Goal: Task Accomplishment & Management: Complete application form

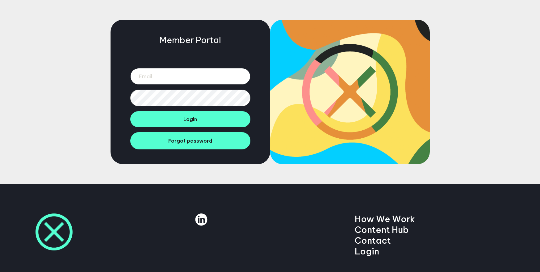
click at [155, 75] on input "email" at bounding box center [190, 76] width 120 height 17
type input "[PERSON_NAME][EMAIL_ADDRESS][PERSON_NAME][DOMAIN_NAME]"
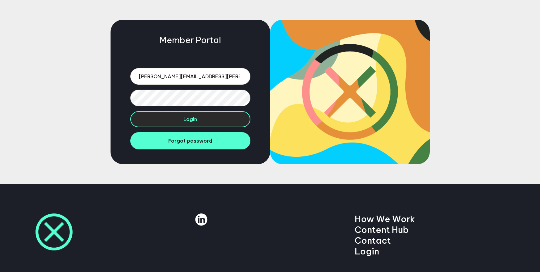
click at [184, 125] on button "Login" at bounding box center [190, 119] width 120 height 16
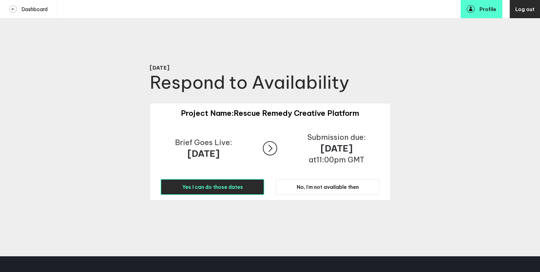
click at [214, 190] on span "Yes I can do those dates" at bounding box center [212, 187] width 61 height 6
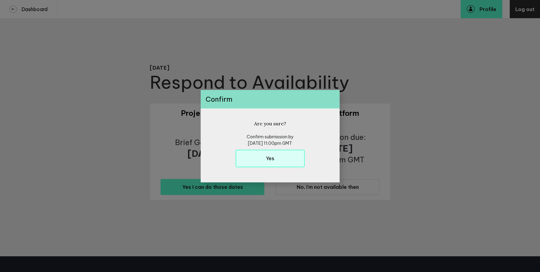
click at [261, 163] on button "Yes" at bounding box center [269, 159] width 69 height 18
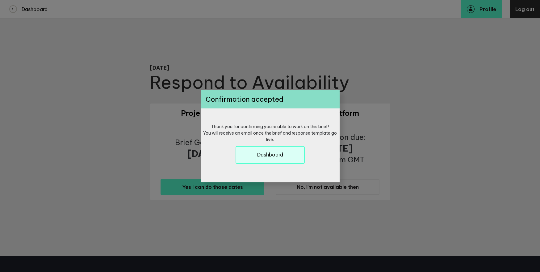
click at [264, 159] on button "Dashboard" at bounding box center [269, 155] width 69 height 18
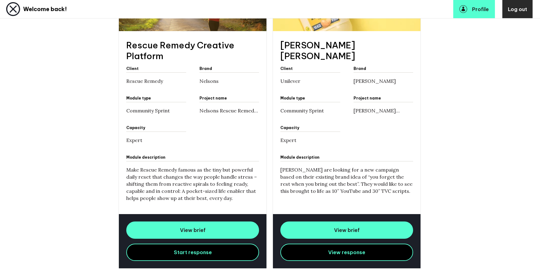
scroll to position [218, 0]
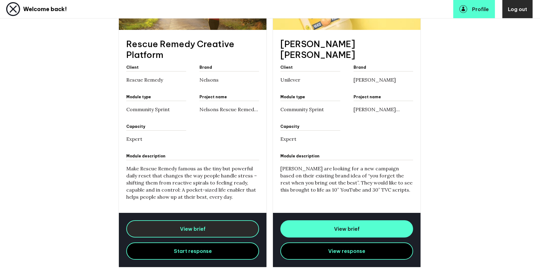
click at [178, 227] on link "View brief" at bounding box center [192, 229] width 133 height 17
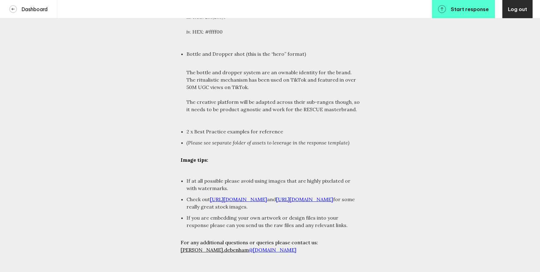
scroll to position [2811, 0]
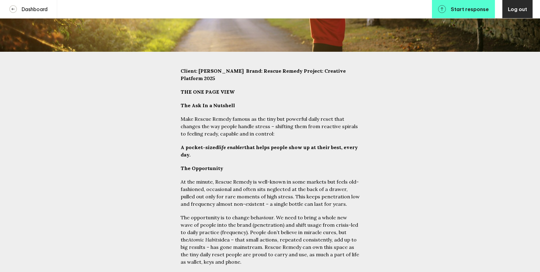
scroll to position [0, 0]
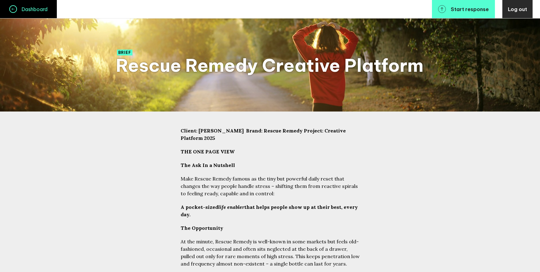
click at [33, 6] on h4 "Dashboard" at bounding box center [32, 9] width 31 height 6
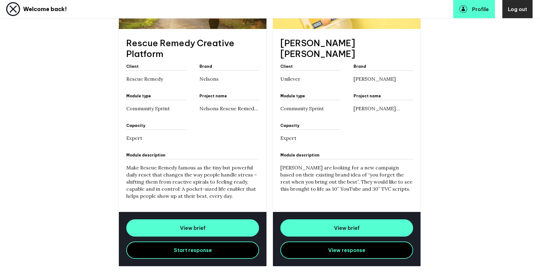
scroll to position [250, 0]
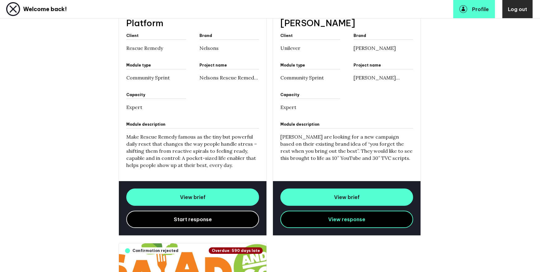
click at [180, 218] on span "Start response" at bounding box center [193, 220] width 38 height 6
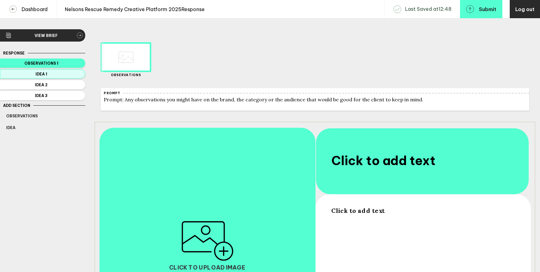
click at [48, 72] on span "Idea 1" at bounding box center [41, 74] width 70 height 5
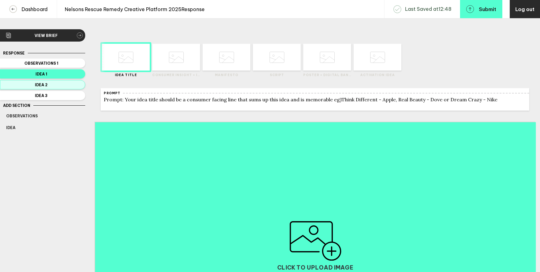
click at [60, 84] on span "Idea 2" at bounding box center [41, 85] width 70 height 5
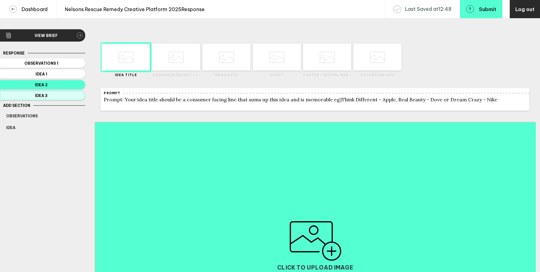
click at [48, 94] on span "Idea 3" at bounding box center [41, 95] width 70 height 5
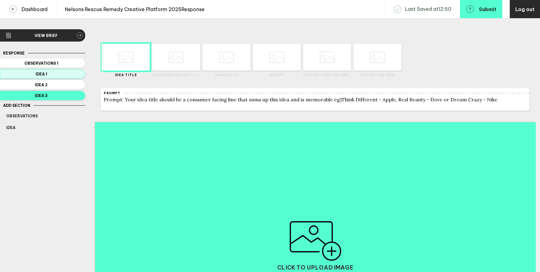
click at [66, 72] on span "Idea 1" at bounding box center [41, 74] width 70 height 5
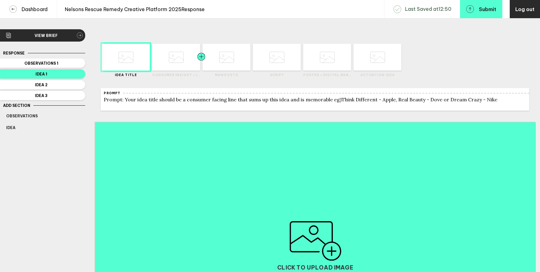
click at [181, 60] on div at bounding box center [189, 57] width 24 height 27
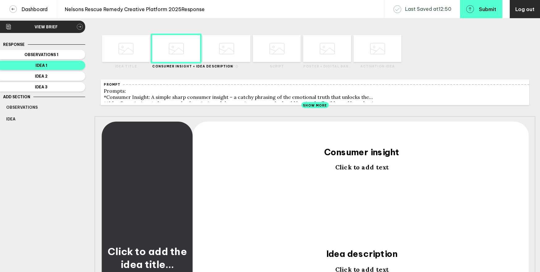
scroll to position [3, 0]
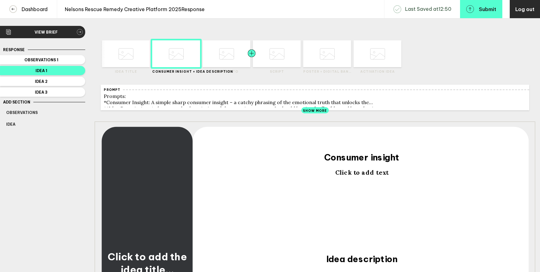
click at [228, 48] on div at bounding box center [240, 53] width 24 height 27
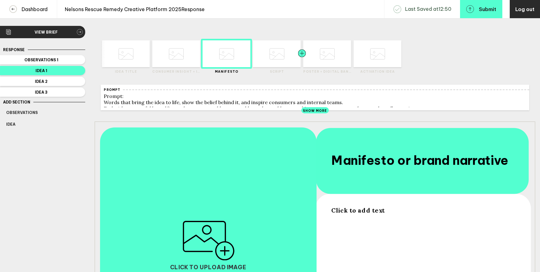
click at [279, 46] on div at bounding box center [290, 53] width 24 height 27
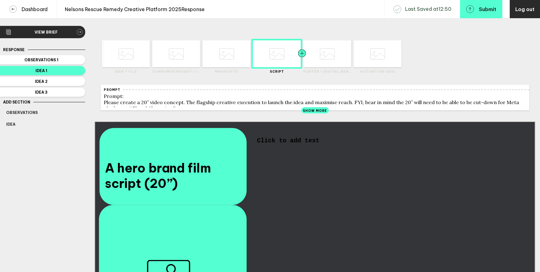
click at [316, 50] on div at bounding box center [314, 53] width 24 height 27
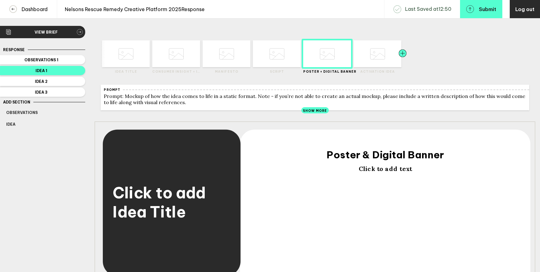
click at [381, 56] on div at bounding box center [391, 53] width 24 height 27
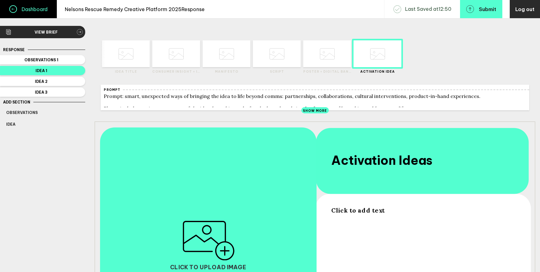
click at [32, 8] on h4 "Dashboard" at bounding box center [32, 9] width 31 height 6
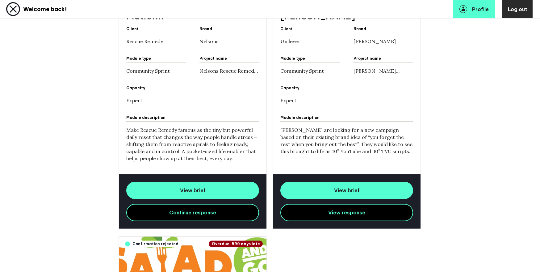
scroll to position [277, 0]
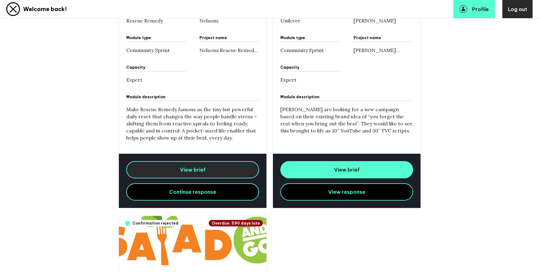
click at [196, 169] on span "View brief" at bounding box center [193, 170] width 26 height 6
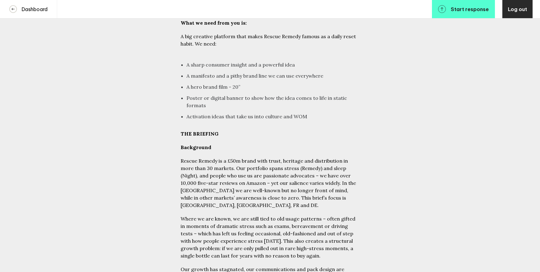
scroll to position [485, 0]
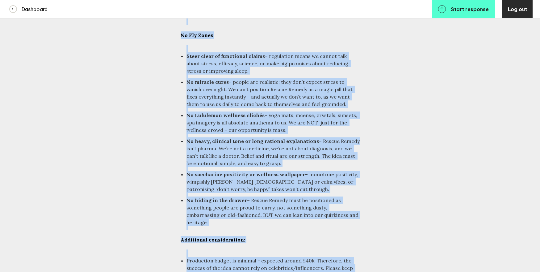
scroll to position [2420, 0]
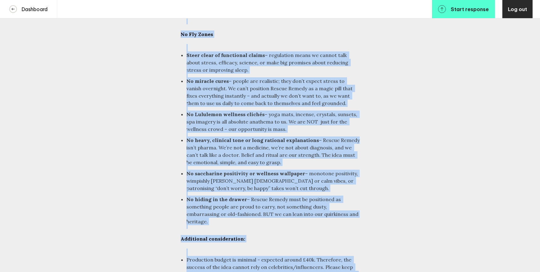
drag, startPoint x: 181, startPoint y: 97, endPoint x: 311, endPoint y: 222, distance: 180.6
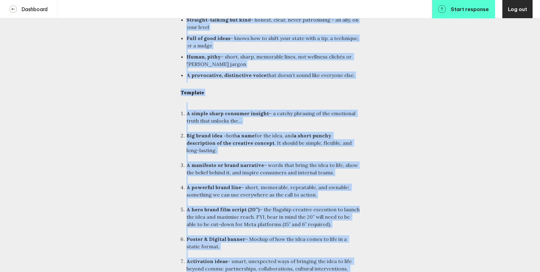
scroll to position [2157, 0]
copy div "LOR IPSUMDOL Sitametcon Adipis Elitse do e £09t incid utla etdol, magnaali eni …"
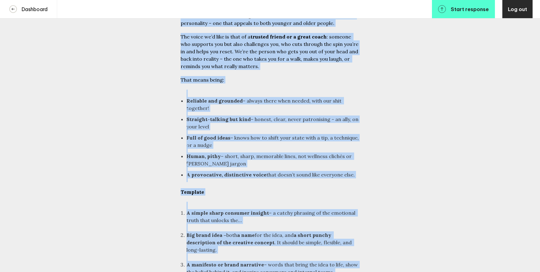
scroll to position [2050, 0]
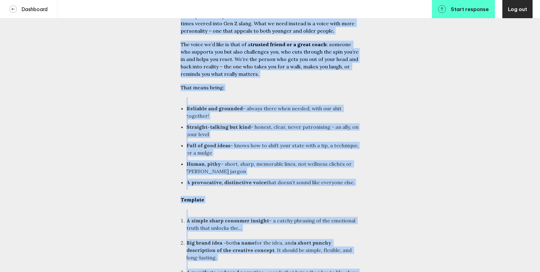
click at [240, 239] on li "Big brand idea – both a name for the idea, and a short punchy description of th…" at bounding box center [272, 250] width 173 height 22
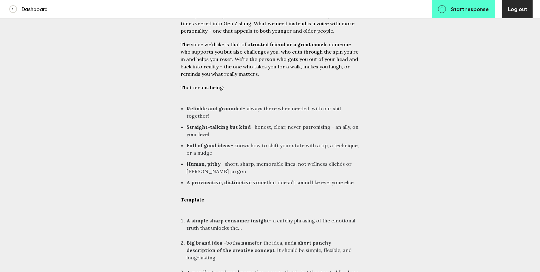
click at [350, 239] on li "Big brand idea – both a name for the idea, and a short punchy description of th…" at bounding box center [272, 250] width 173 height 22
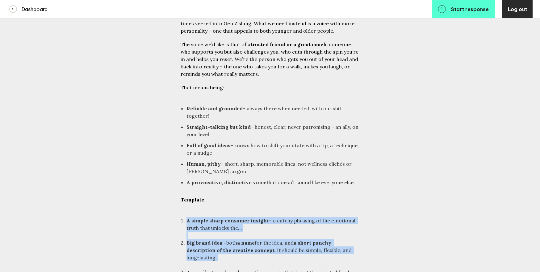
drag, startPoint x: 350, startPoint y: 184, endPoint x: 159, endPoint y: 155, distance: 193.8
copy ol "A simple sharp consumer insight – a catchy phrasing of the emotional truth that…"
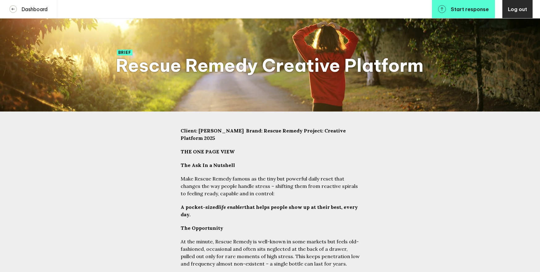
scroll to position [213, 0]
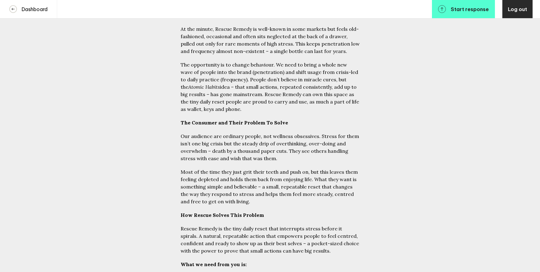
click at [275, 147] on p "Our audience are ordinary people, not wellness obsessives. Stress for them isn’…" at bounding box center [269, 148] width 179 height 30
click at [230, 134] on p "Our audience are ordinary people, not wellness obsessives. Stress for them isn’…" at bounding box center [269, 148] width 179 height 30
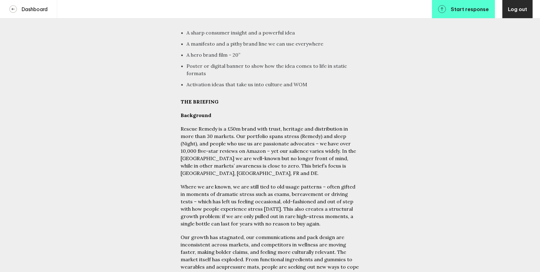
scroll to position [922, 0]
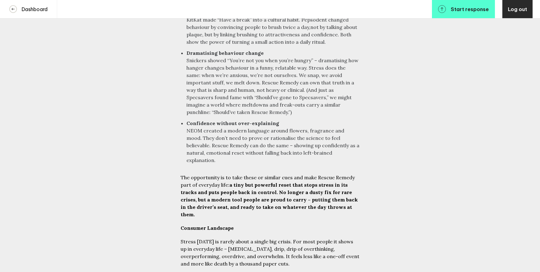
scroll to position [965, 0]
drag, startPoint x: 215, startPoint y: 204, endPoint x: 217, endPoint y: 212, distance: 8.1
click at [217, 238] on p "Stress [DATE] is rarely about a single big crisis. For most people it shows up …" at bounding box center [269, 253] width 179 height 30
copy p "[MEDICAL_DATA], drip, drip of overthinking, overperforming, overdrive, and over…"
